Goal: Task Accomplishment & Management: Manage account settings

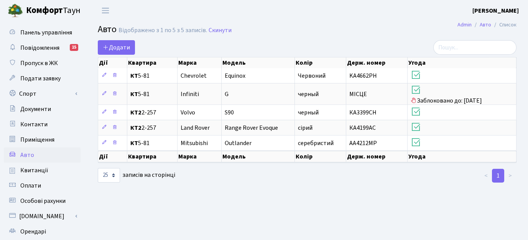
select select "25"
click at [36, 44] on span "Повідомлення" at bounding box center [39, 48] width 39 height 8
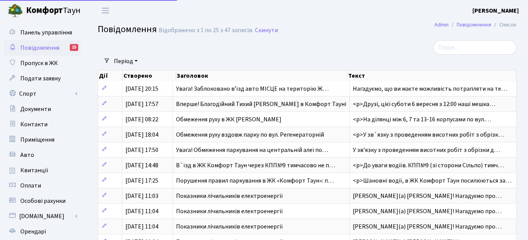
select select "25"
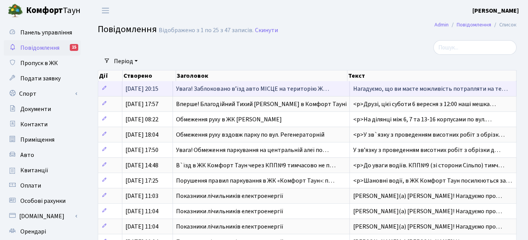
click at [202, 87] on span "Увага! Заблоковано вʼїзд авто МІСЦЕ на територію Ж…" at bounding box center [252, 89] width 153 height 8
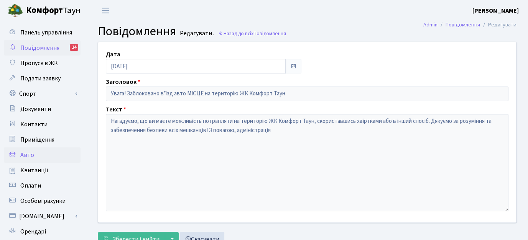
click at [27, 155] on span "Авто" at bounding box center [27, 155] width 14 height 8
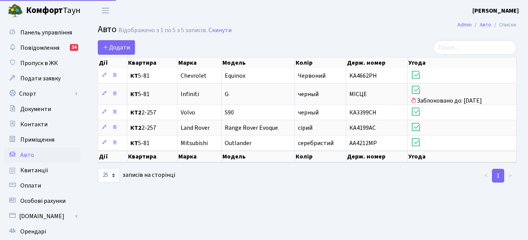
select select "25"
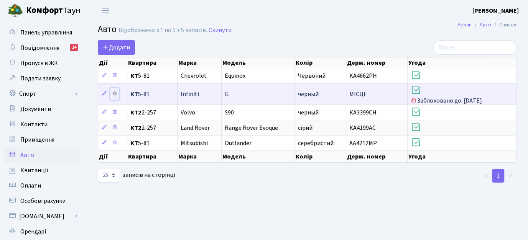
click at [115, 92] on icon at bounding box center [114, 93] width 5 height 5
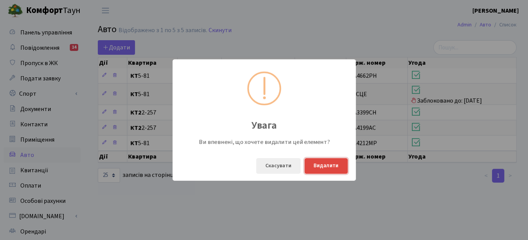
click at [320, 168] on button "Видалити" at bounding box center [325, 166] width 43 height 16
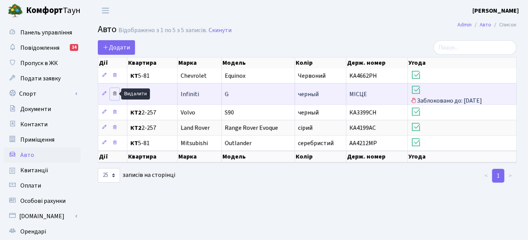
click at [116, 94] on icon at bounding box center [114, 93] width 5 height 5
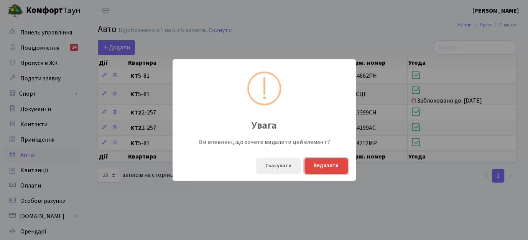
click at [320, 165] on button "Видалити" at bounding box center [325, 166] width 43 height 16
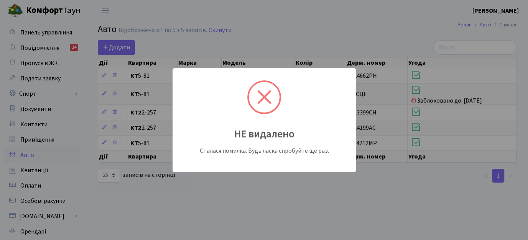
click at [281, 185] on div "НЕ видалено Сталася помилка. Будь ласка спробуйте ще раз." at bounding box center [264, 120] width 528 height 240
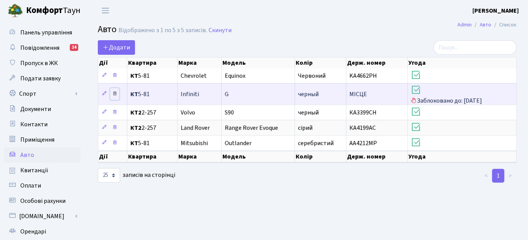
click at [116, 93] on icon at bounding box center [114, 93] width 5 height 5
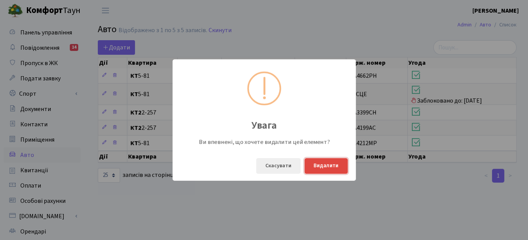
click at [323, 167] on button "Видалити" at bounding box center [325, 166] width 43 height 16
